Goal: Find specific page/section

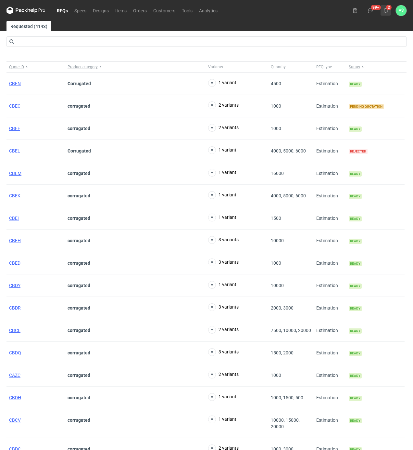
click at [384, 10] on icon at bounding box center [385, 10] width 5 height 5
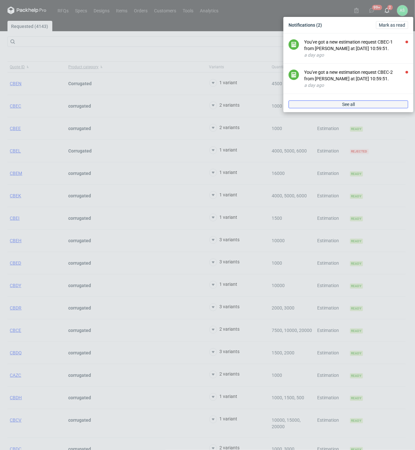
click at [355, 106] on span "See all" at bounding box center [348, 104] width 13 height 5
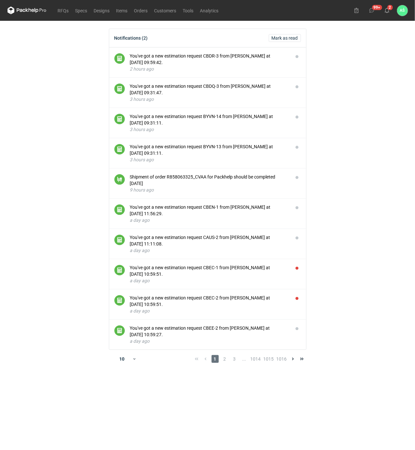
click at [355, 106] on main "Notifications (2) [PERSON_NAME] as read You've got a new estimation request CBD…" at bounding box center [208, 235] width 406 height 429
click at [61, 9] on link "RFQs" at bounding box center [64, 10] width 18 height 8
